Goal: Find specific page/section: Find specific page/section

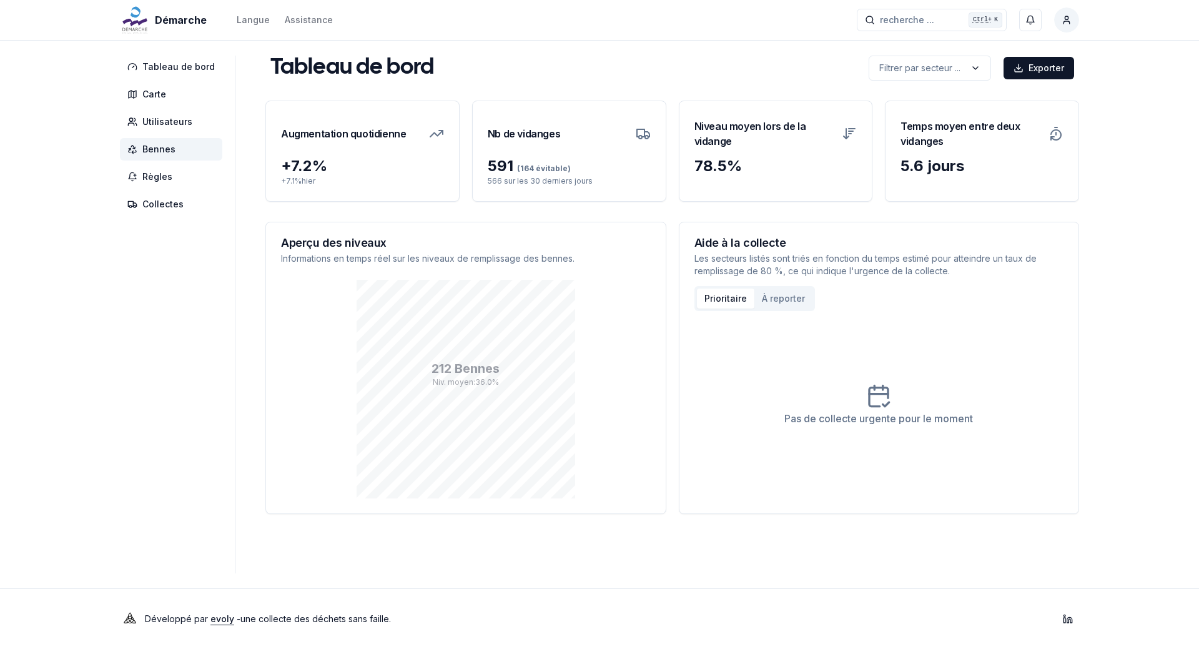
click at [157, 149] on span "Bennes" at bounding box center [158, 149] width 33 height 12
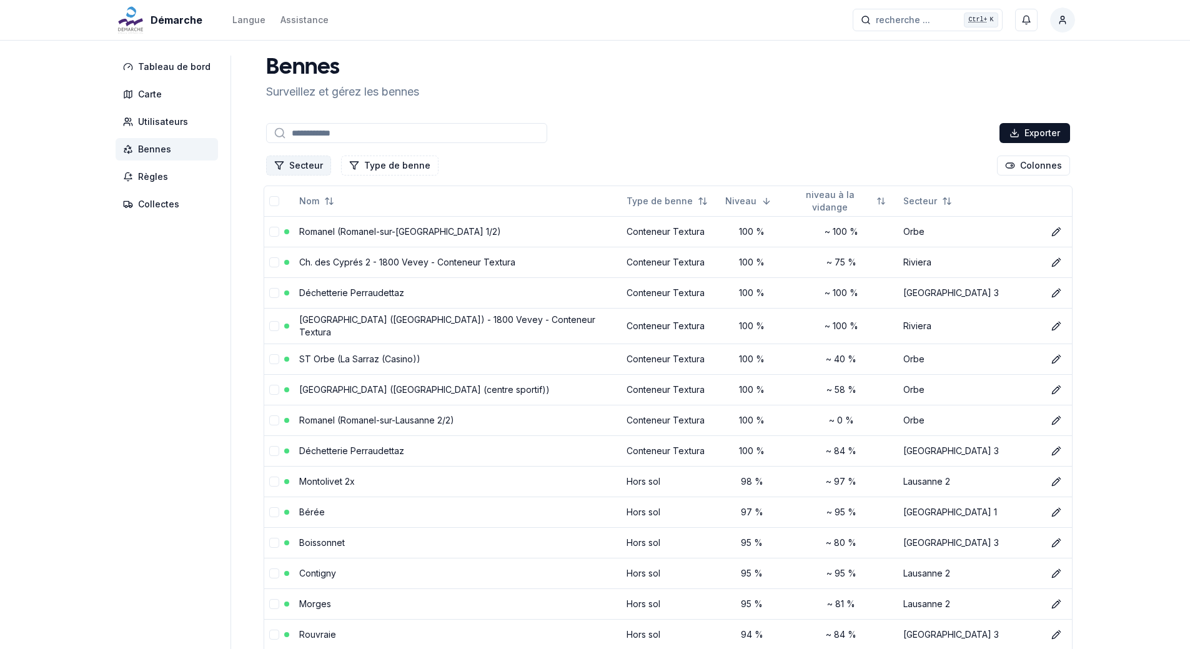
click at [275, 164] on icon "Filtrer les lignes" at bounding box center [279, 166] width 10 height 10
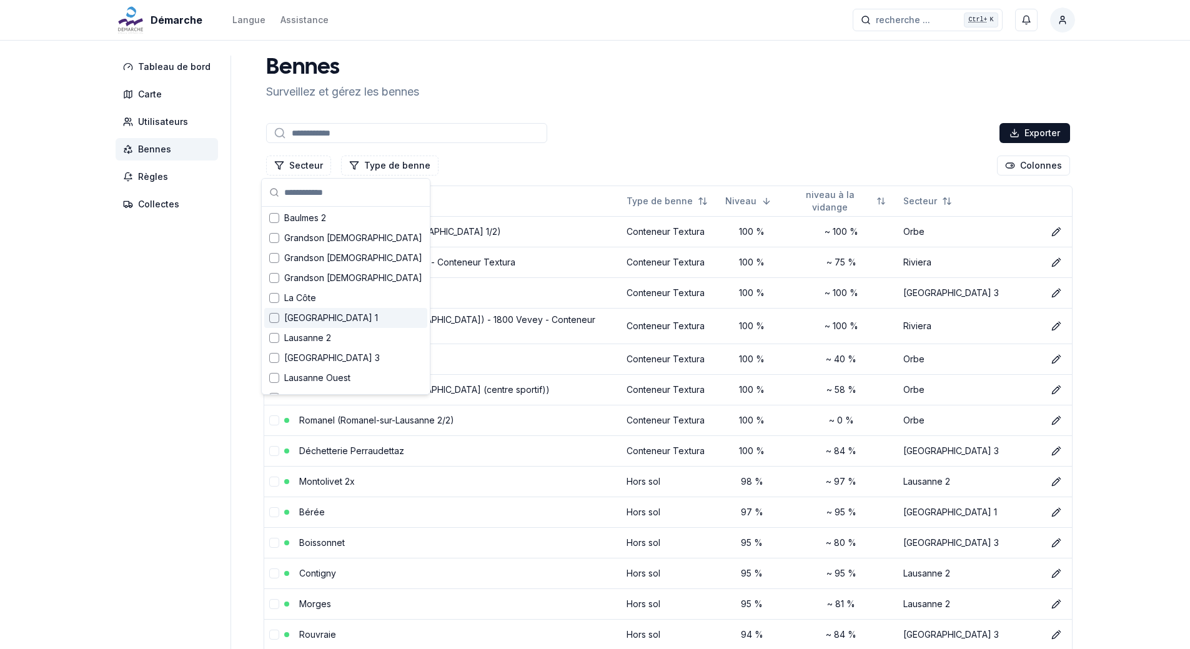
scroll to position [62, 0]
click at [275, 342] on div "Lausanne 3" at bounding box center [345, 337] width 163 height 20
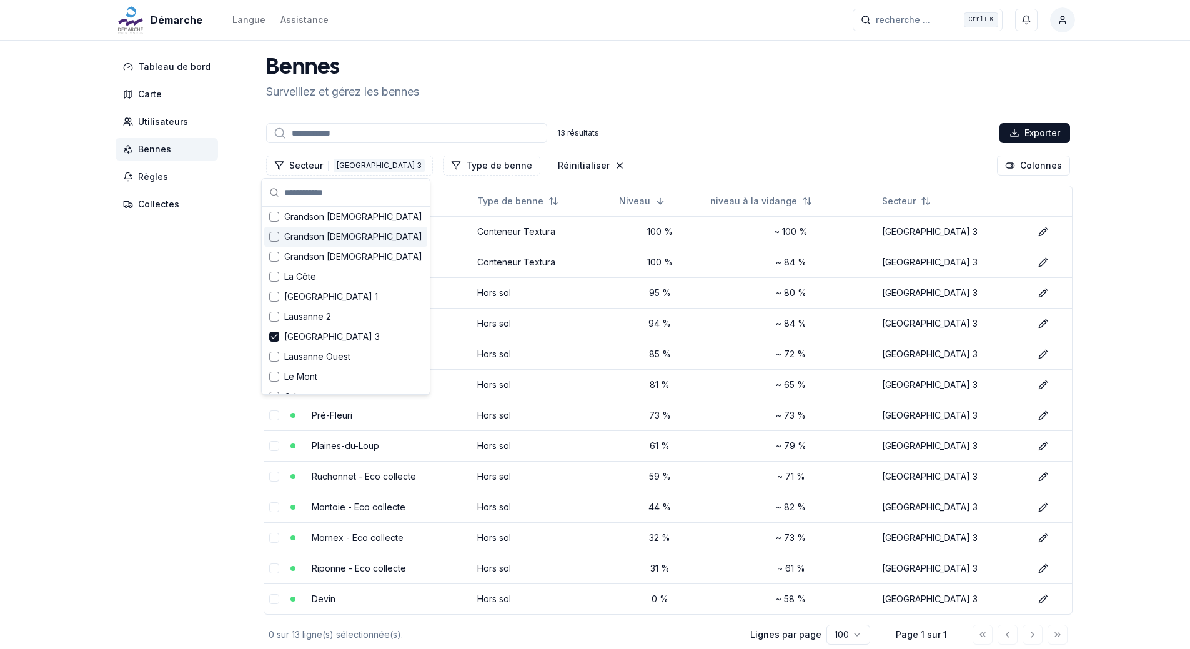
click at [475, 77] on div "Bennes Surveillez et gérez les bennes" at bounding box center [668, 78] width 814 height 45
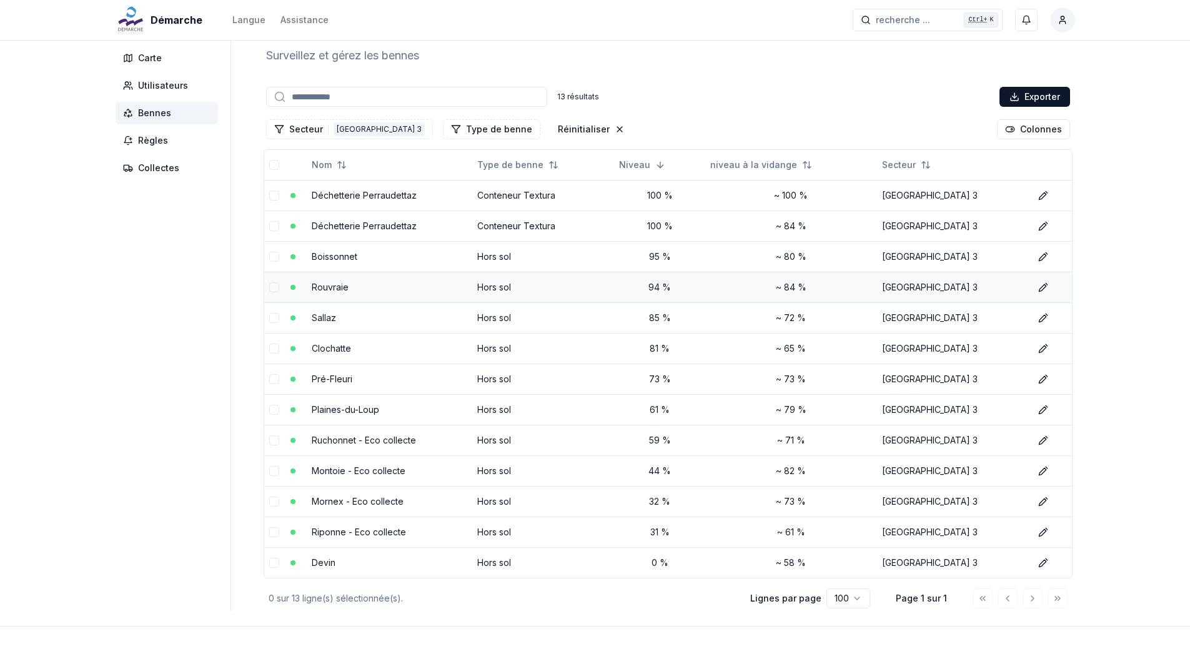
scroll to position [74, 0]
